Goal: Task Accomplishment & Management: Use online tool/utility

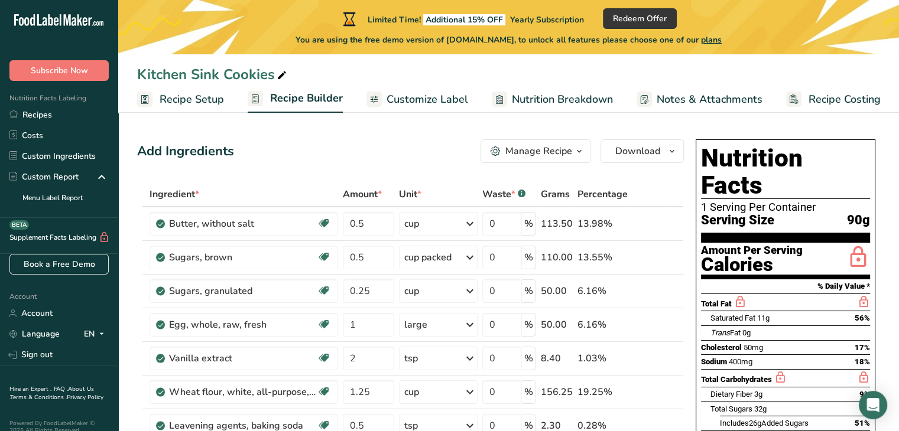
click at [374, 147] on div "Add Ingredients Manage Recipe Delete Recipe Duplicate Recipe Scale Recipe Save …" at bounding box center [410, 151] width 547 height 24
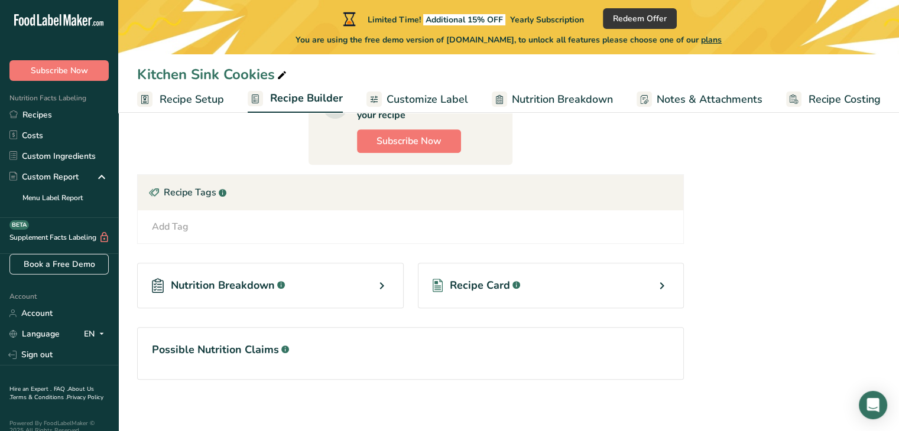
scroll to position [653, 0]
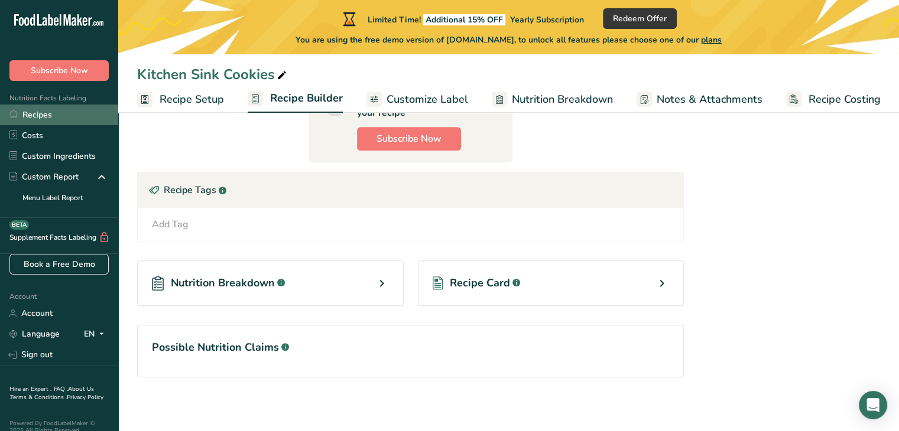
click at [43, 119] on link "Recipes" at bounding box center [59, 115] width 118 height 21
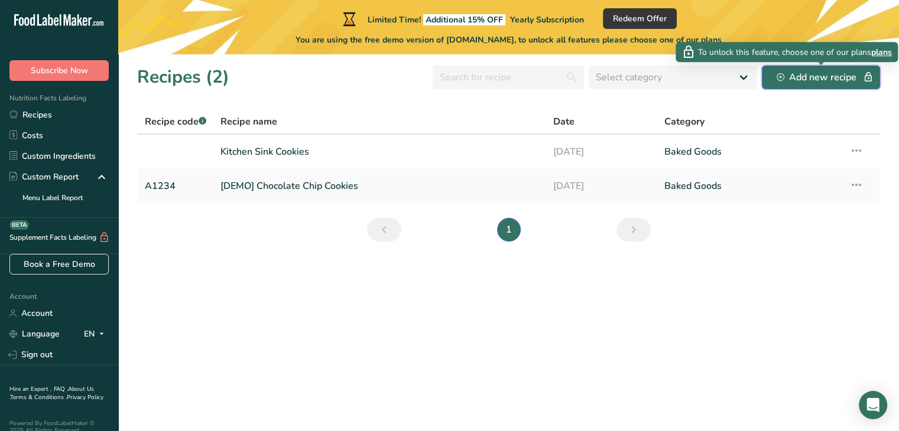
click at [778, 85] on button "Add new recipe" at bounding box center [821, 78] width 118 height 24
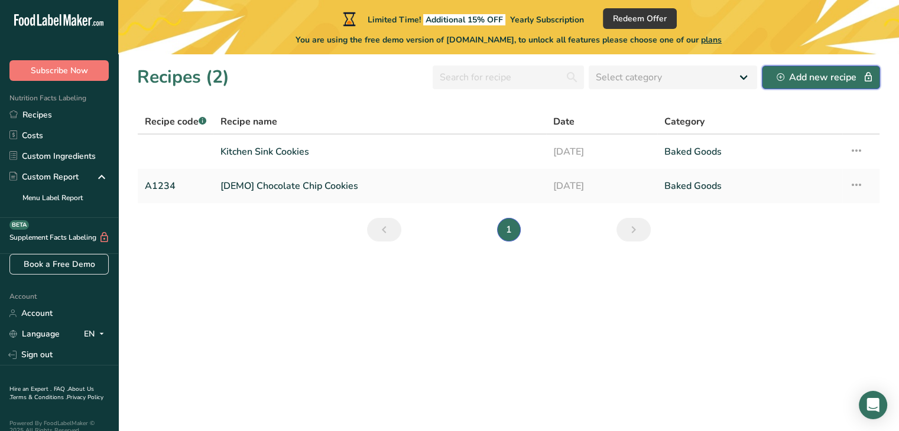
click at [829, 76] on div "Add new recipe" at bounding box center [821, 77] width 89 height 14
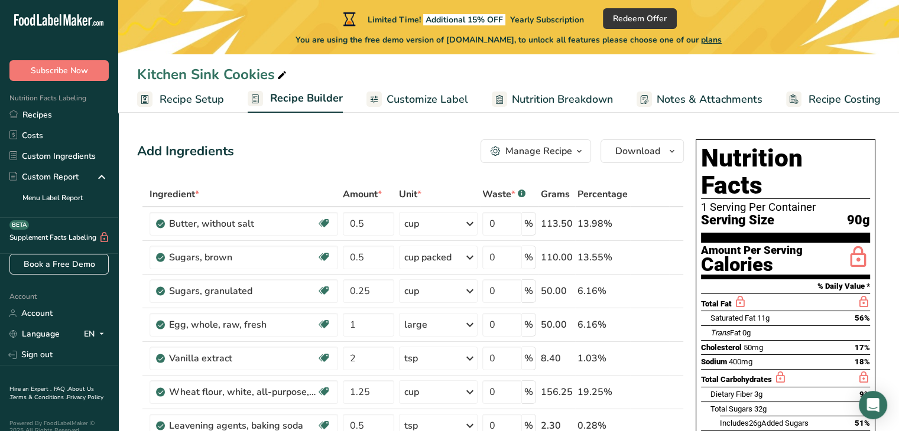
click at [572, 151] on div "Manage Recipe" at bounding box center [538, 151] width 67 height 14
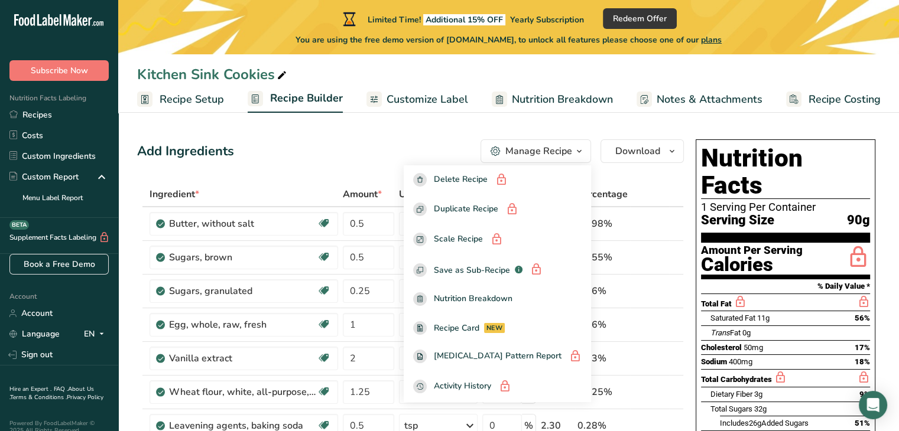
click at [376, 144] on div "Add Ingredients Manage Recipe Delete Recipe Duplicate Recipe Scale Recipe Save …" at bounding box center [410, 151] width 547 height 24
